Goal: Check status: Check status

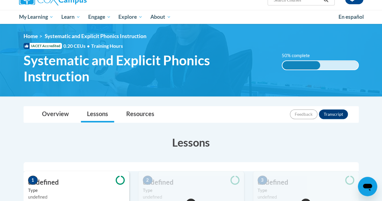
scroll to position [39, 0]
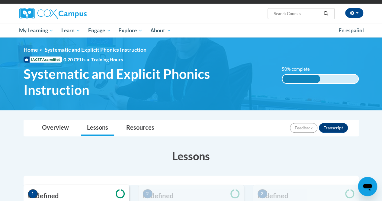
drag, startPoint x: 382, startPoint y: 91, endPoint x: 386, endPoint y: 34, distance: 56.3
click at [381, 34] on html "This site uses cookies to help improve your learning experience. By continuing …" at bounding box center [191, 59] width 382 height 201
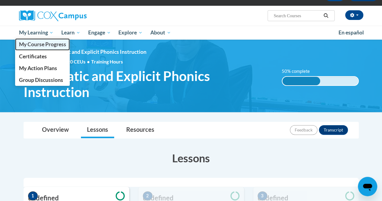
click at [42, 44] on span "My Course Progress" at bounding box center [42, 44] width 47 height 6
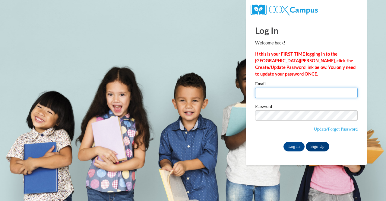
click at [337, 94] on input "Email" at bounding box center [306, 93] width 103 height 10
type input "[EMAIL_ADDRESS][DOMAIN_NAME]"
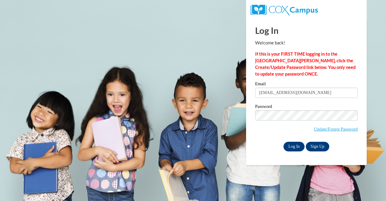
click at [293, 150] on input "Log In" at bounding box center [294, 147] width 21 height 10
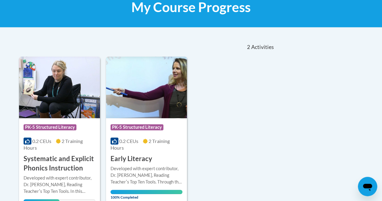
scroll to position [97, 0]
